Goal: Navigation & Orientation: Find specific page/section

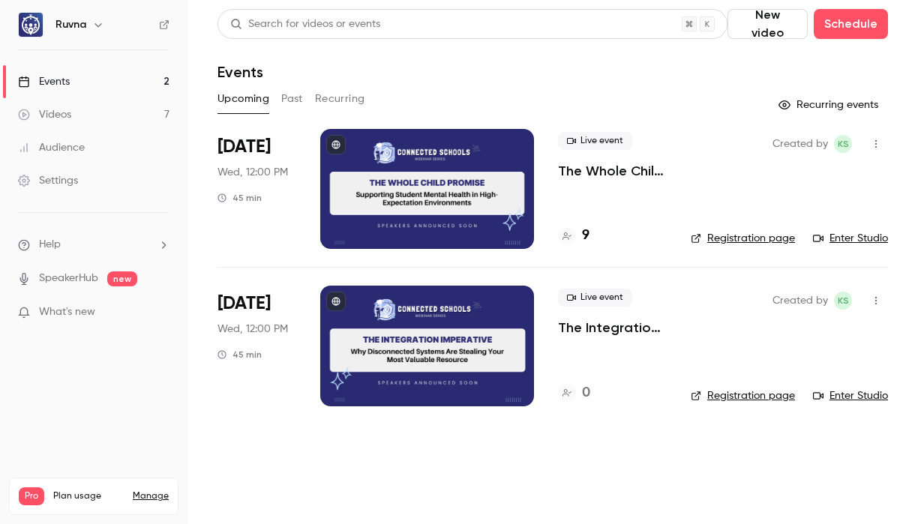
click at [622, 179] on p "The Whole Child Promise: Supporting Student Mental Health in High-Expectation E…" at bounding box center [612, 171] width 109 height 18
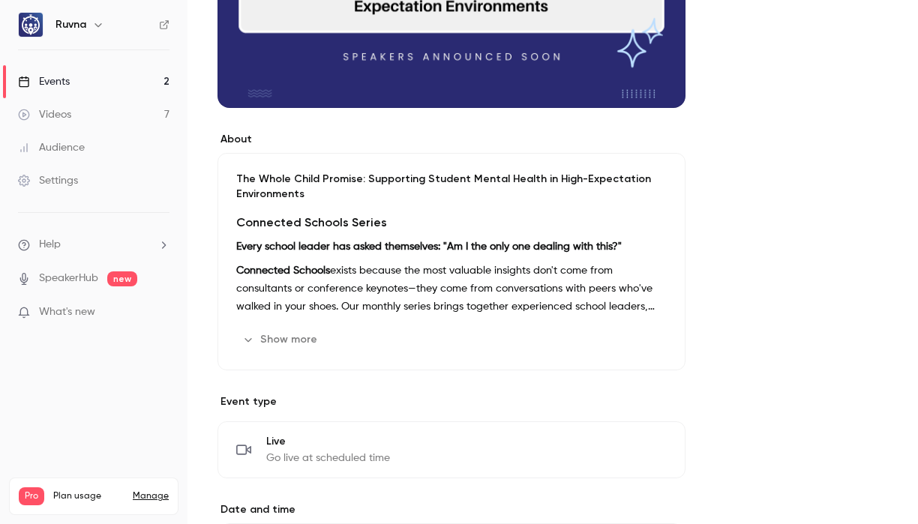
scroll to position [313, 0]
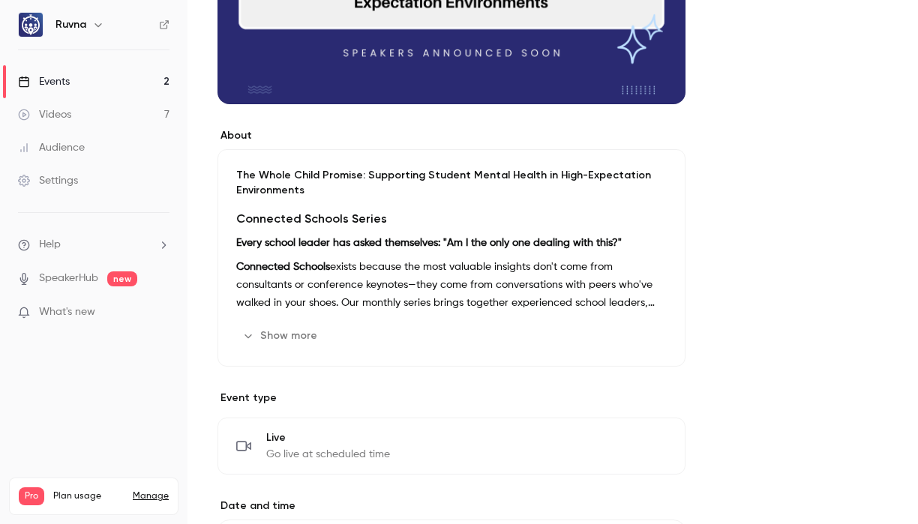
click at [307, 336] on button "Show more" at bounding box center [281, 336] width 90 height 24
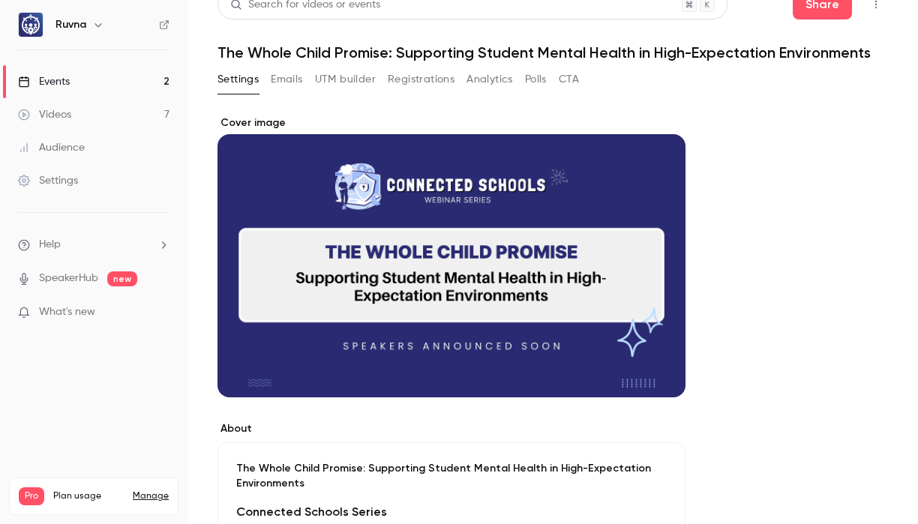
scroll to position [0, 0]
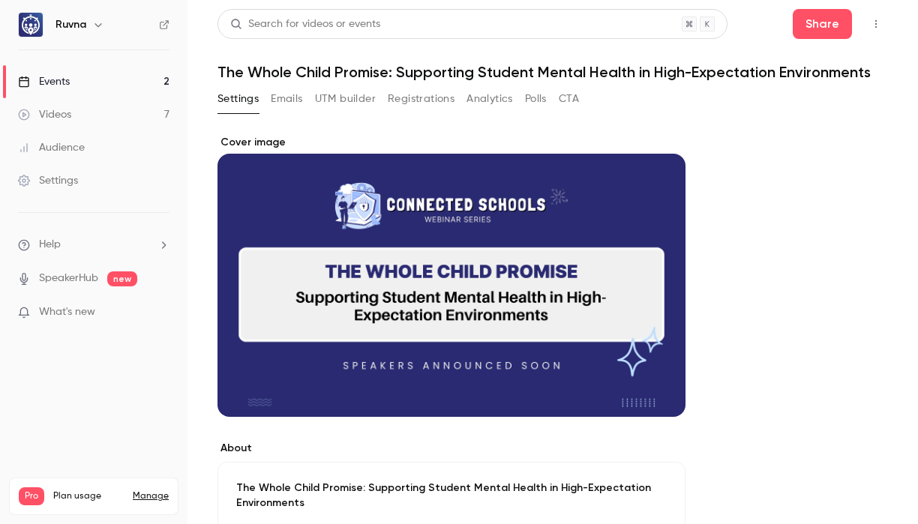
click at [101, 84] on link "Events 2" at bounding box center [94, 81] width 188 height 33
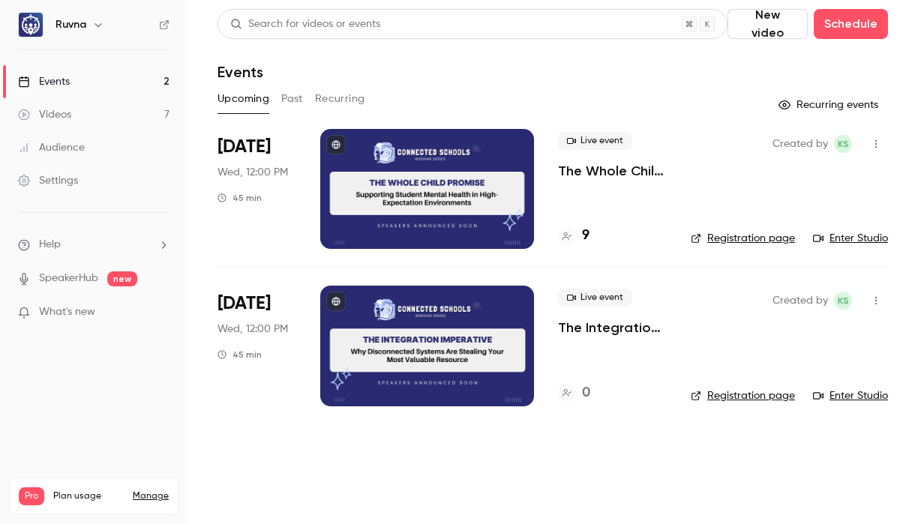
click at [119, 127] on link "Videos 7" at bounding box center [94, 114] width 188 height 33
